Goal: Transaction & Acquisition: Purchase product/service

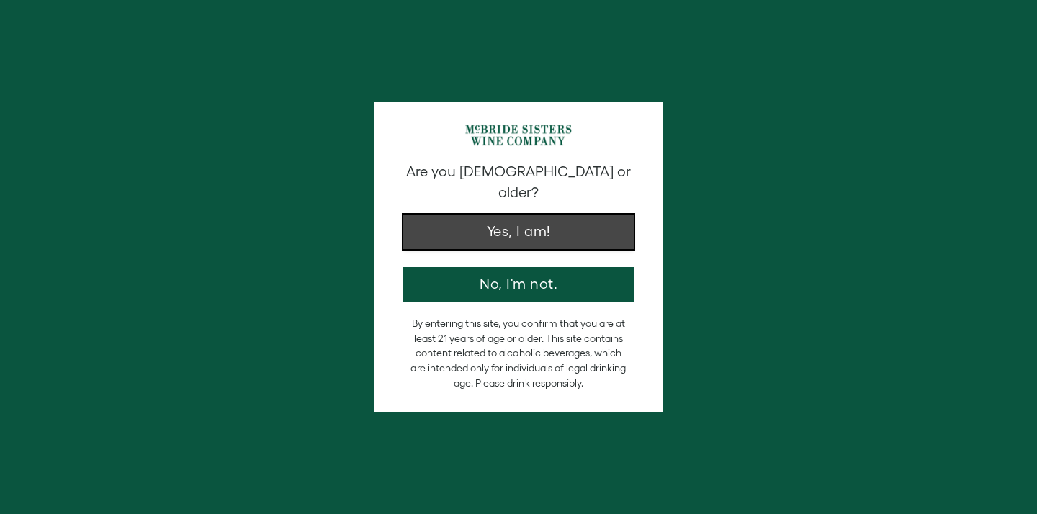
click at [520, 215] on button "Yes, I am!" at bounding box center [518, 232] width 230 height 35
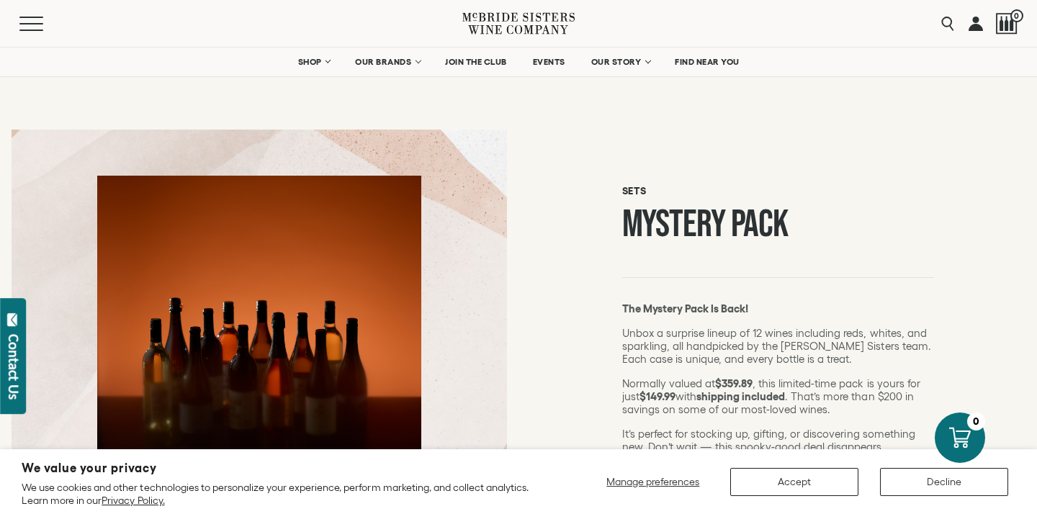
click at [979, 30] on link at bounding box center [976, 23] width 14 height 47
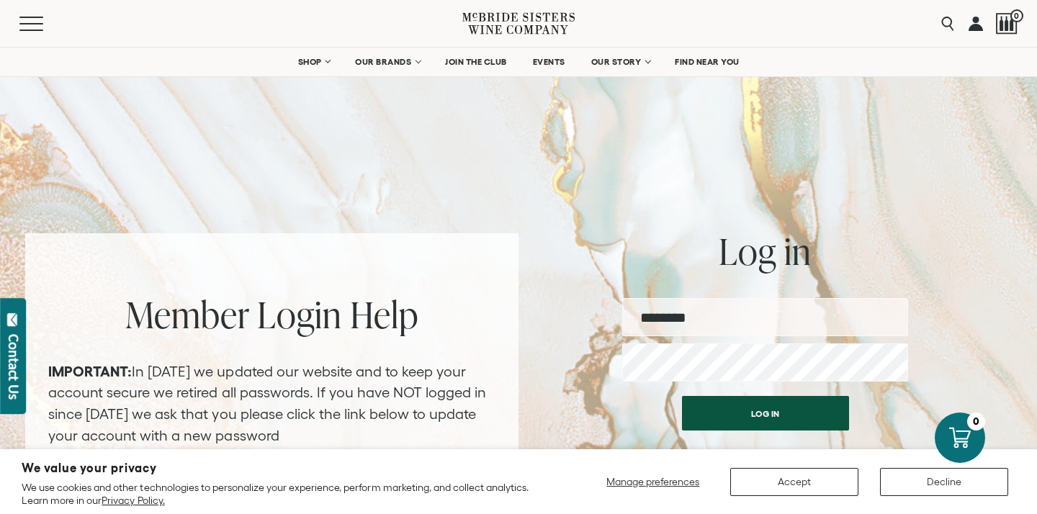
click at [713, 318] on input "email" at bounding box center [765, 317] width 286 height 38
type input "**********"
click at [755, 430] on div "Log in CREATE A PASSWORD FORGOT PASSWORD?" at bounding box center [765, 472] width 286 height 167
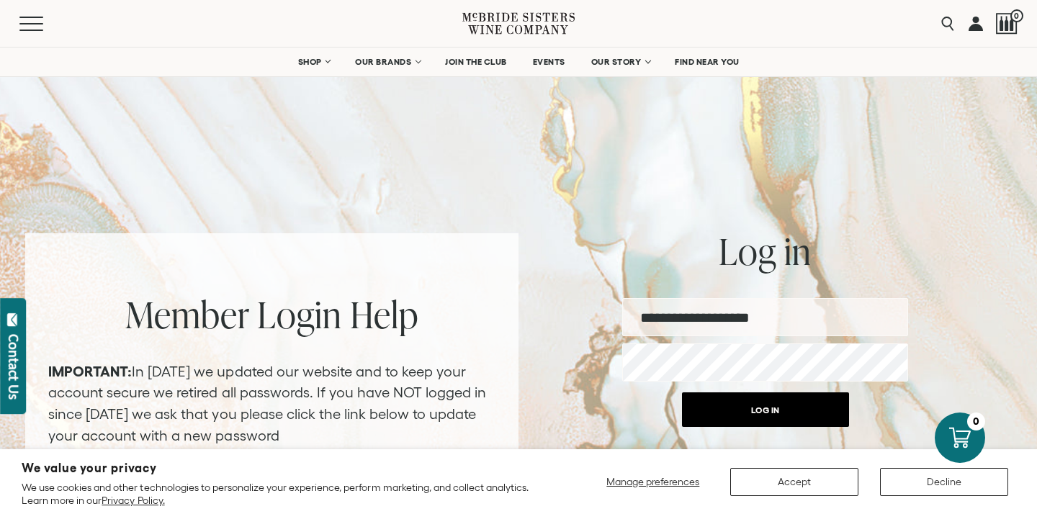
click at [753, 408] on button "Log in" at bounding box center [765, 409] width 167 height 35
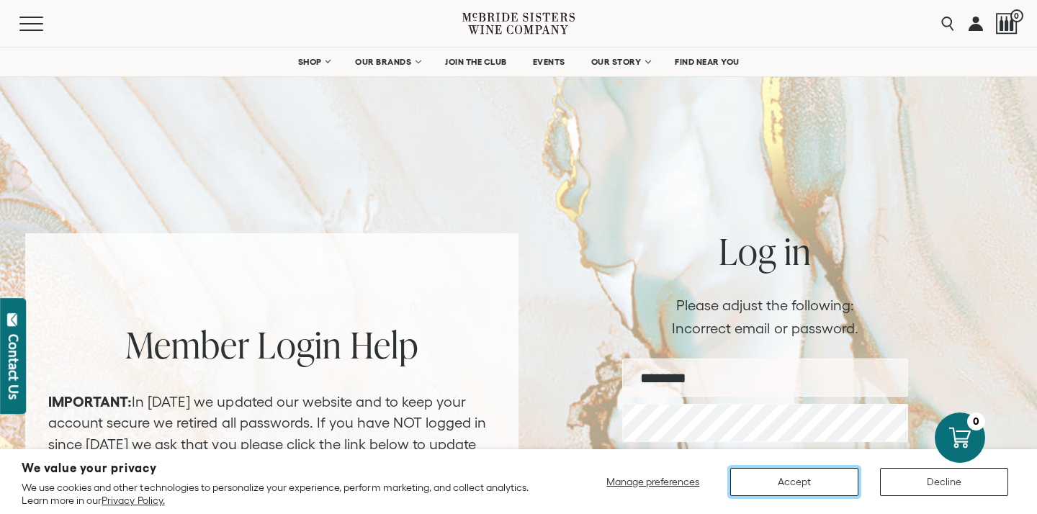
click at [811, 480] on button "Accept" at bounding box center [794, 482] width 128 height 28
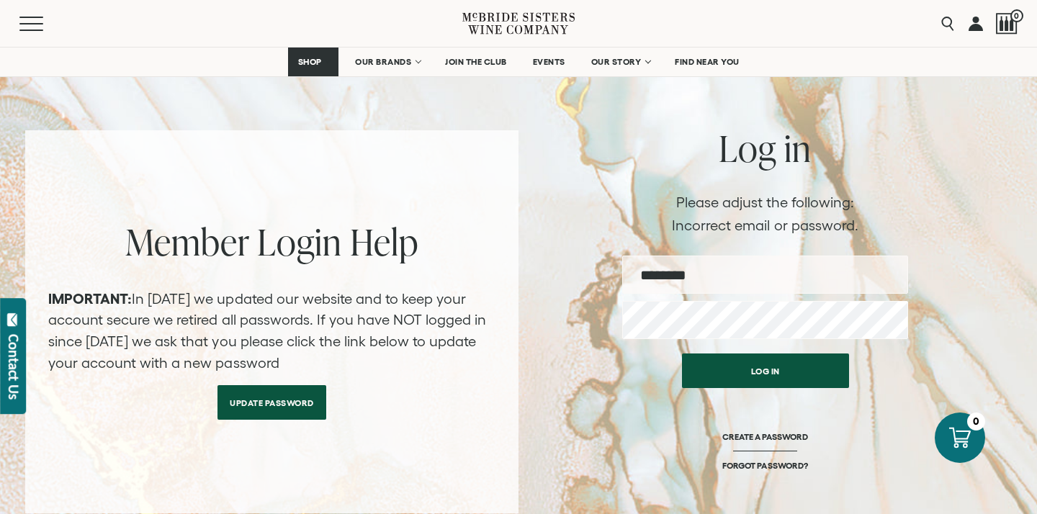
scroll to position [104, 0]
click at [711, 273] on input "email" at bounding box center [765, 274] width 286 height 38
type input "**********"
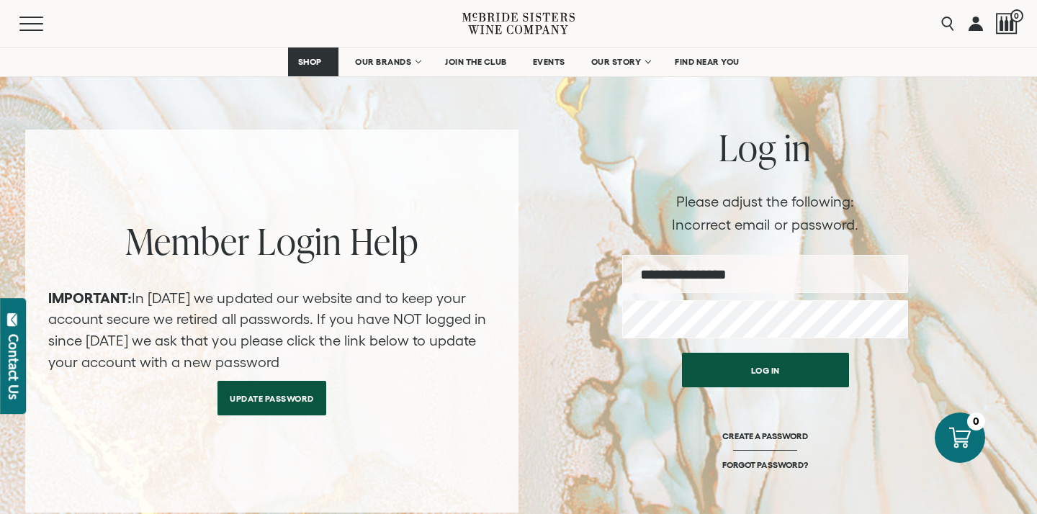
click at [281, 388] on link "Update Password" at bounding box center [271, 398] width 109 height 35
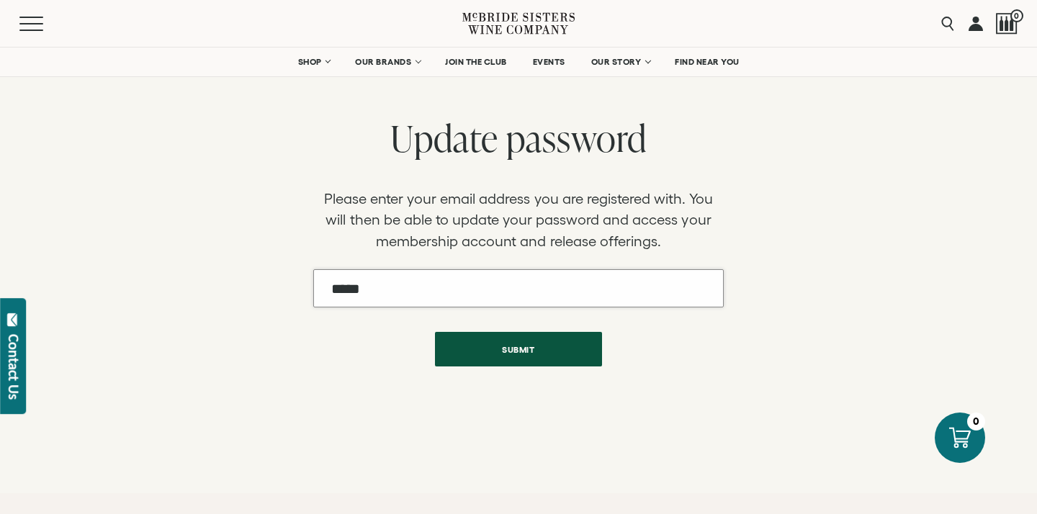
click at [416, 291] on input "Email" at bounding box center [518, 288] width 411 height 38
type input "**********"
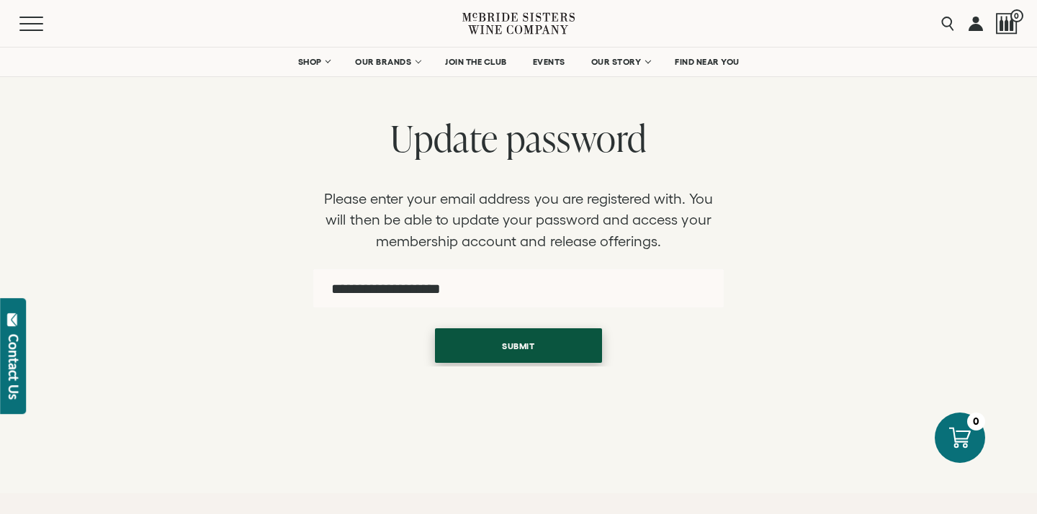
click at [511, 356] on button "Submit" at bounding box center [518, 345] width 167 height 35
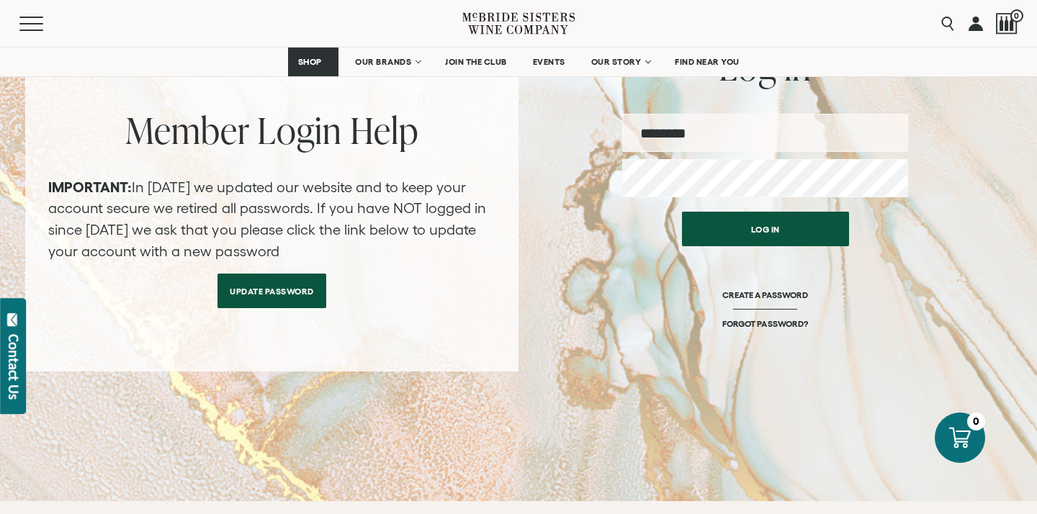
scroll to position [183, 0]
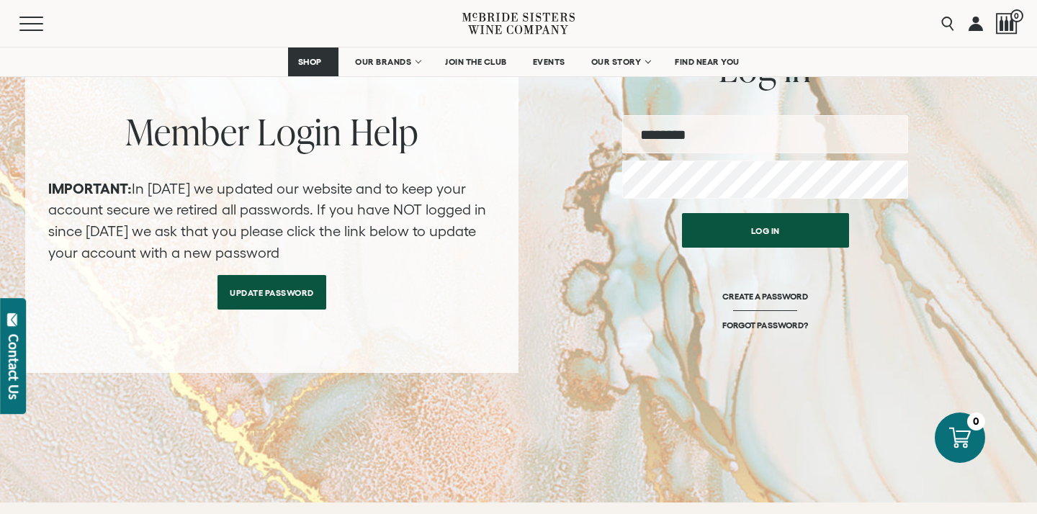
click at [700, 137] on input "email" at bounding box center [765, 134] width 286 height 38
type input "**********"
click at [750, 328] on link "FORGOT PASSWORD?" at bounding box center [764, 325] width 85 height 11
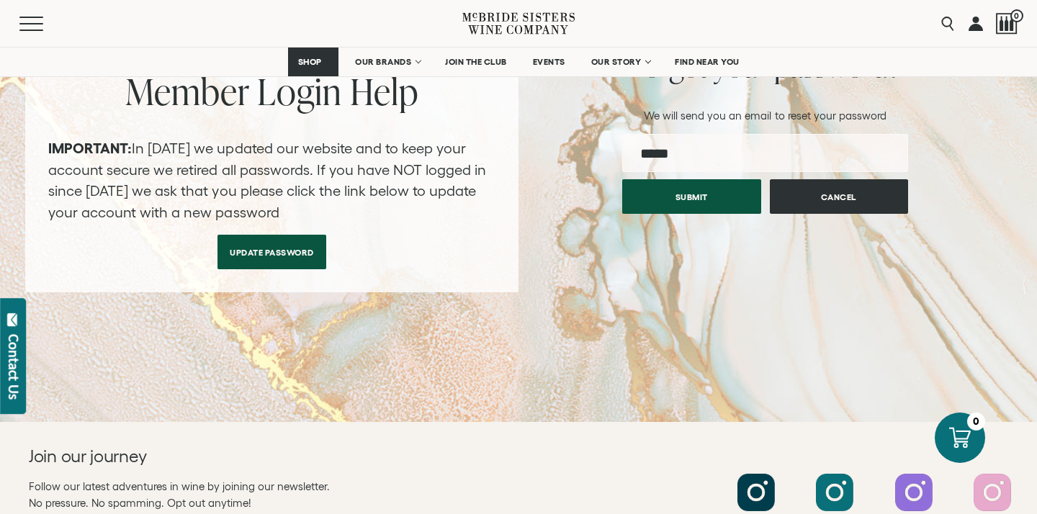
click at [722, 153] on input "email" at bounding box center [765, 153] width 286 height 38
type input "*"
type input "**********"
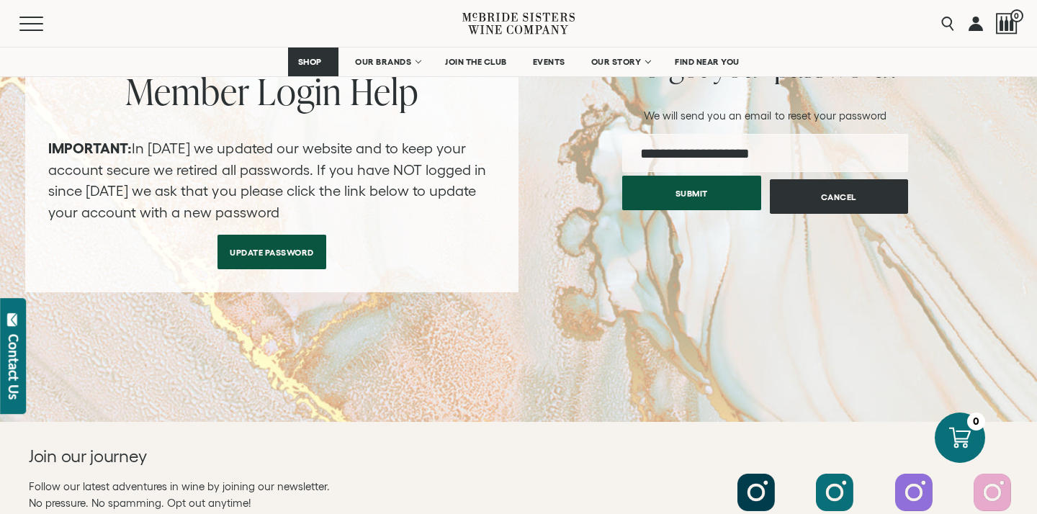
click at [688, 200] on button "Submit" at bounding box center [691, 193] width 139 height 35
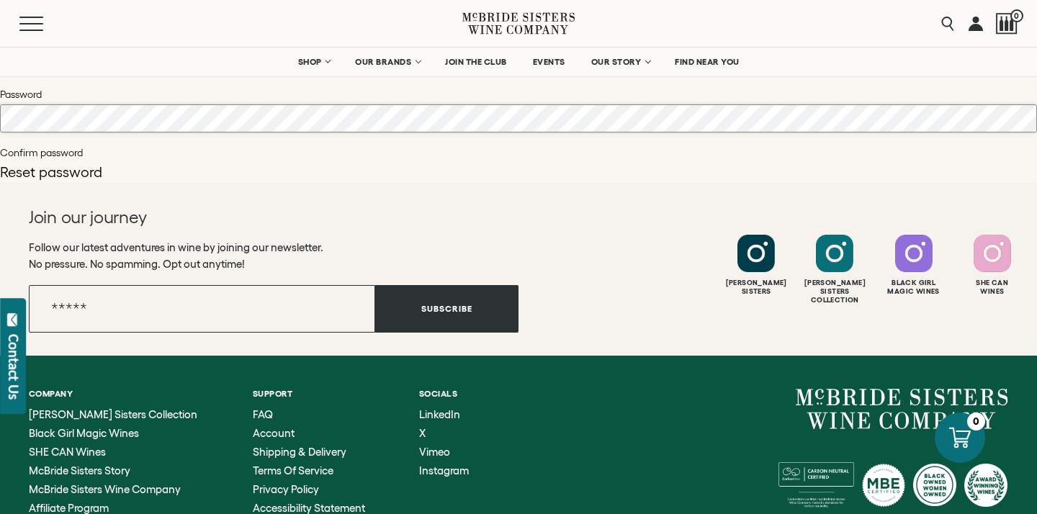
scroll to position [90, 0]
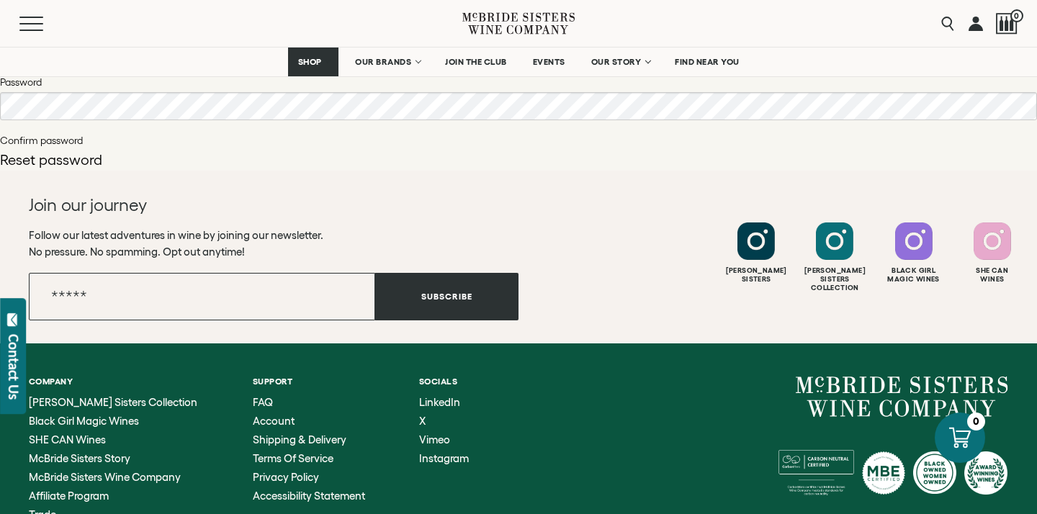
click at [50, 160] on button "Reset password" at bounding box center [51, 160] width 102 height 14
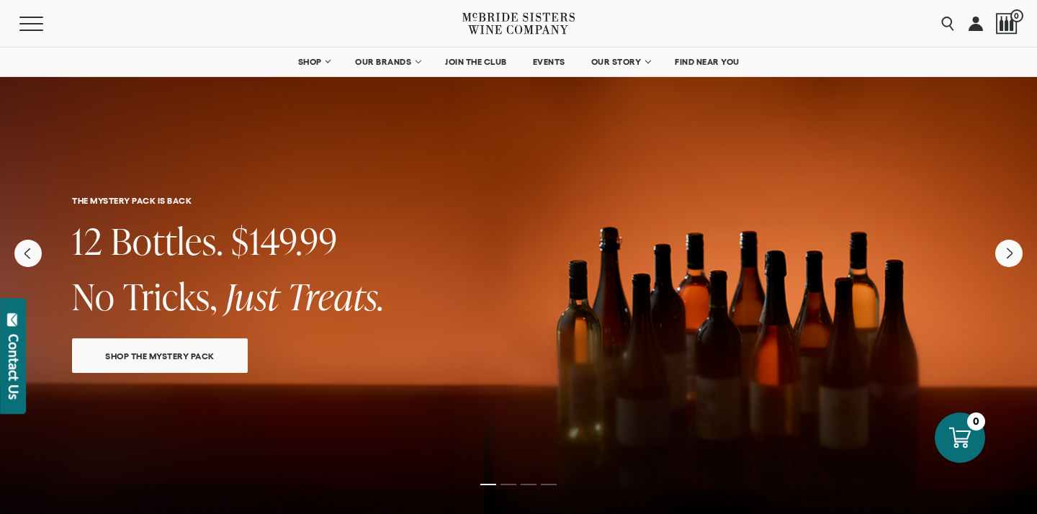
click at [979, 29] on link at bounding box center [976, 23] width 14 height 47
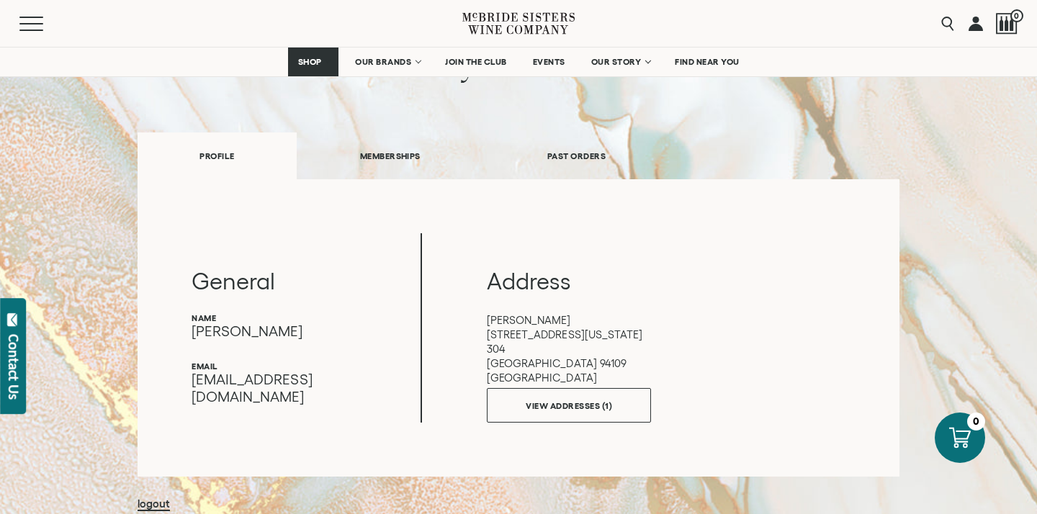
scroll to position [140, 0]
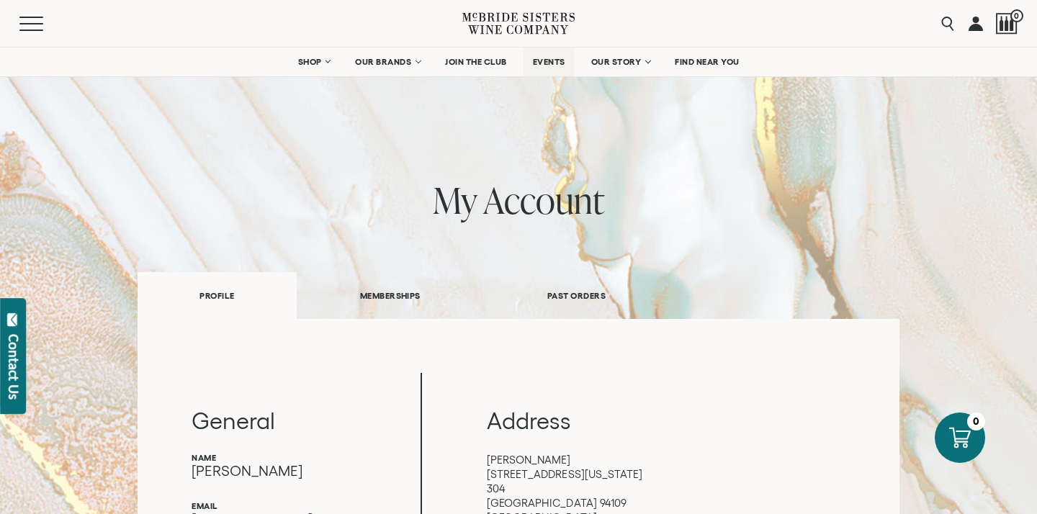
click at [555, 62] on span "EVENTS" at bounding box center [549, 62] width 32 height 10
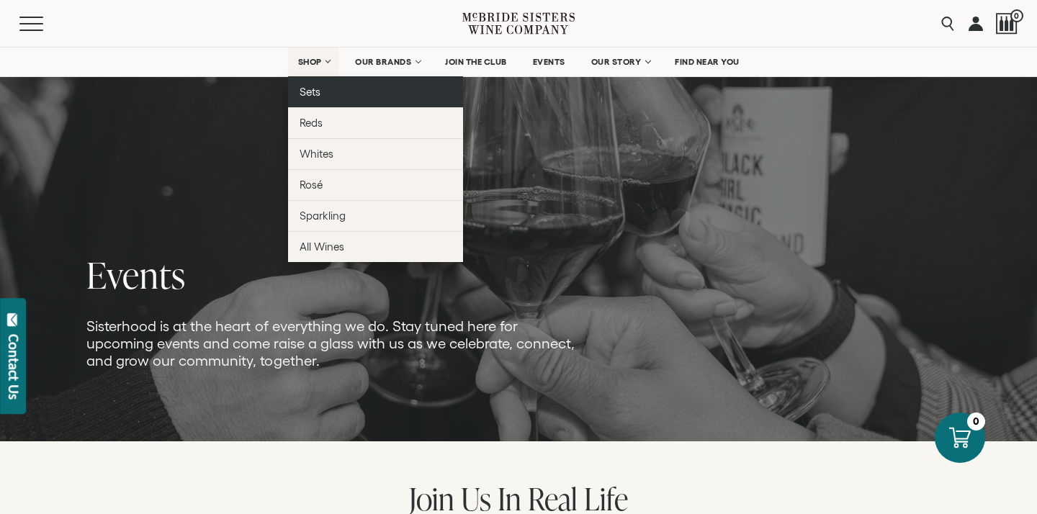
click at [310, 91] on span "Sets" at bounding box center [310, 92] width 21 height 12
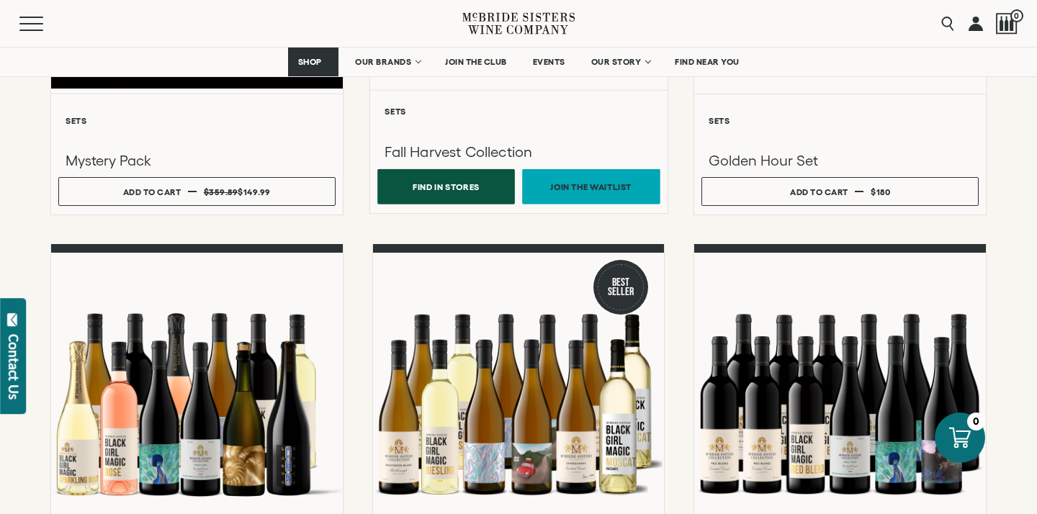
scroll to position [238, 0]
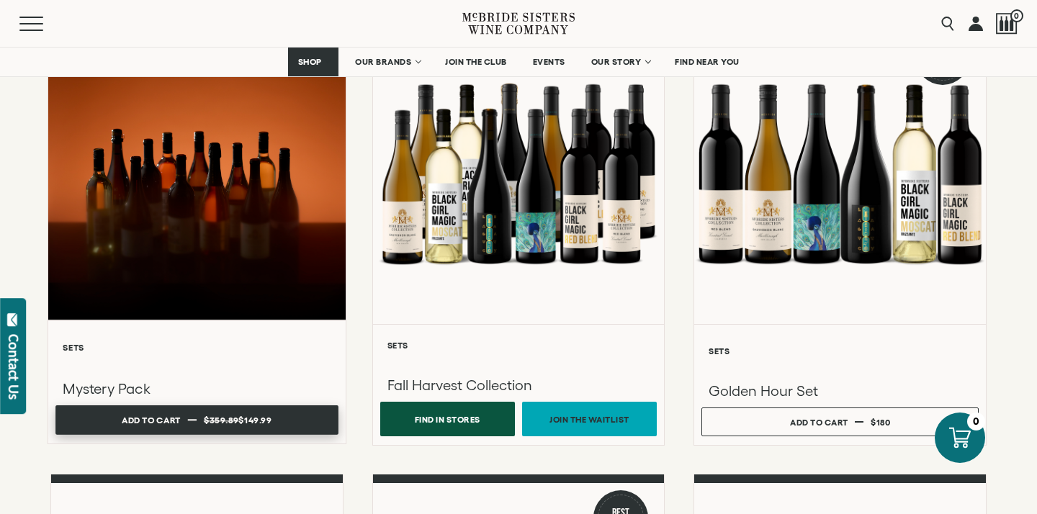
click at [199, 416] on button "Add to cart Regular price $149.99 Regular price $359.89 Sale price $149.99 Unit…" at bounding box center [196, 420] width 282 height 30
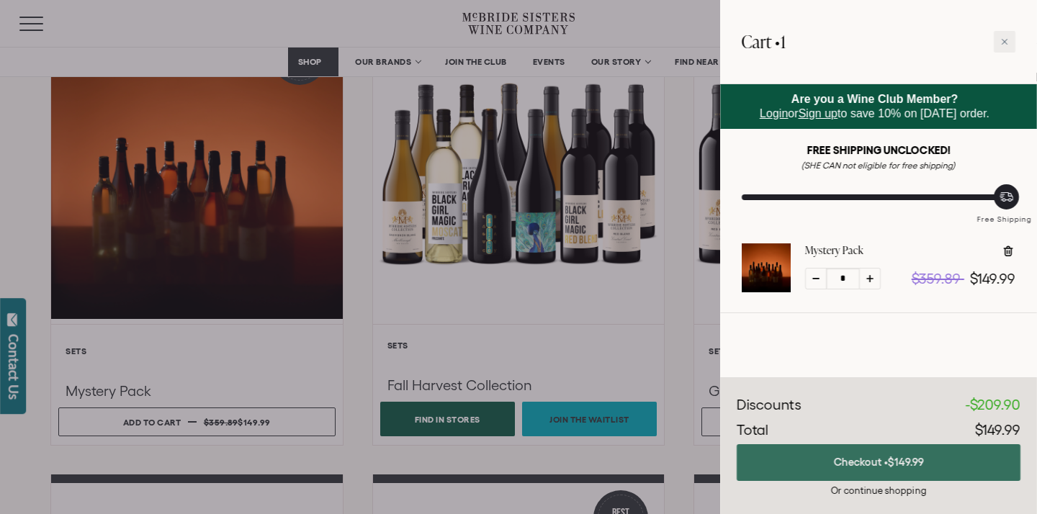
click at [851, 462] on button "Checkout • $149.99" at bounding box center [879, 462] width 284 height 37
